Goal: Download file/media

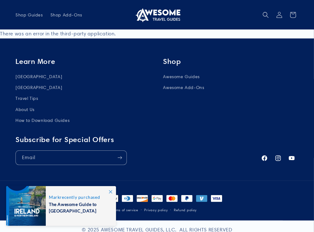
click at [109, 191] on icon at bounding box center [110, 191] width 3 height 3
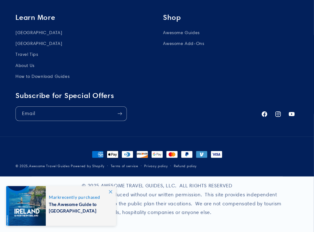
scroll to position [45, 0]
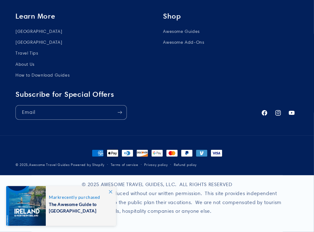
click at [111, 190] on icon at bounding box center [110, 191] width 3 height 3
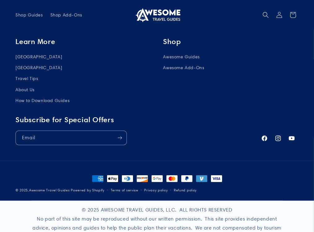
scroll to position [0, 0]
